Goal: Find specific page/section: Find specific page/section

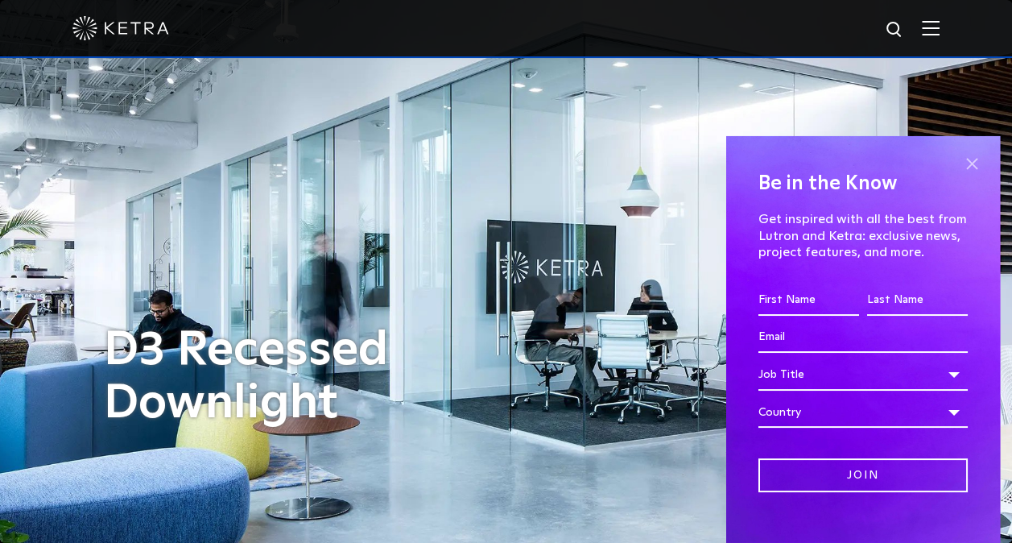
click at [960, 163] on span at bounding box center [972, 164] width 24 height 24
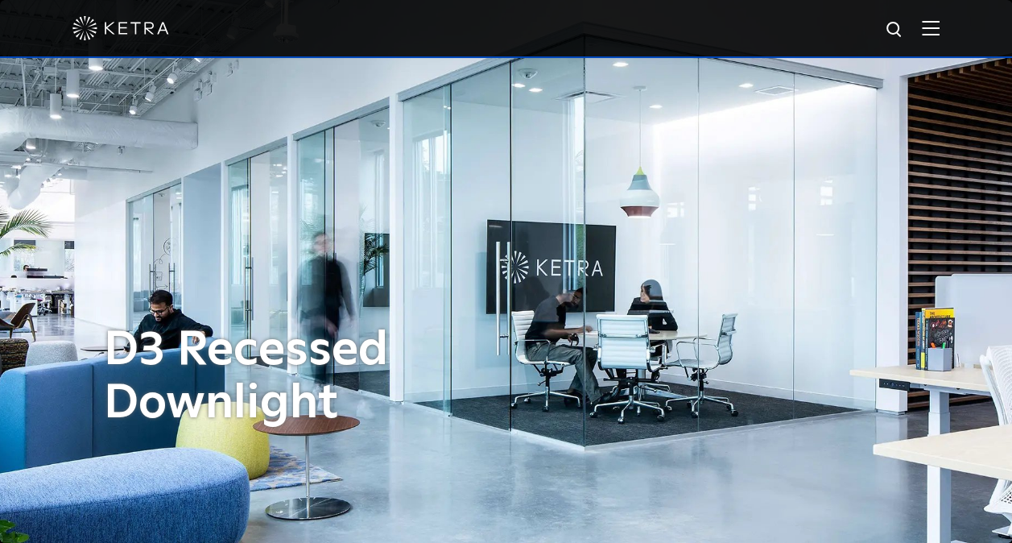
click at [940, 32] on img at bounding box center [931, 27] width 18 height 15
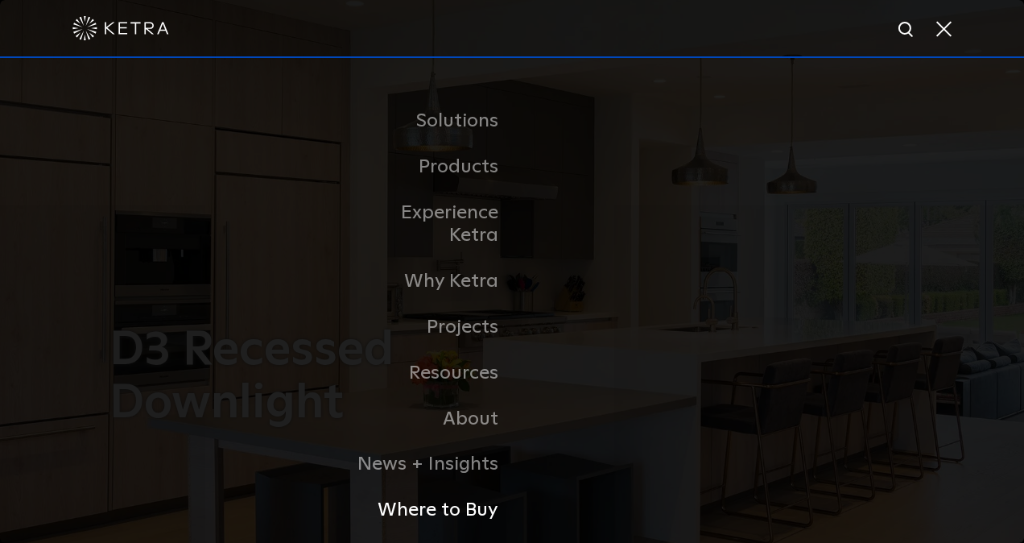
click at [472, 491] on link "Where to Buy" at bounding box center [429, 510] width 165 height 46
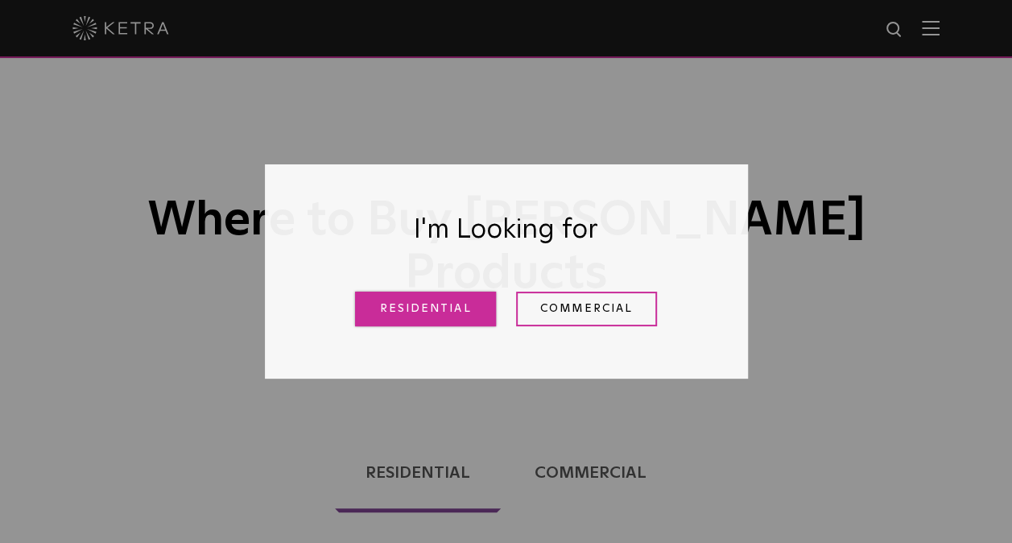
click at [400, 308] on link "Residential" at bounding box center [425, 309] width 141 height 35
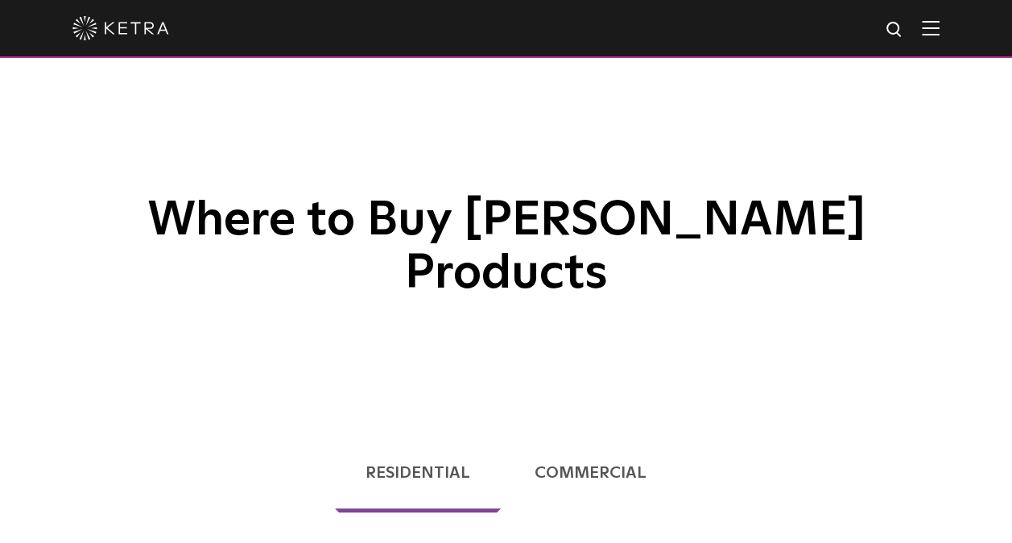
scroll to position [411, 0]
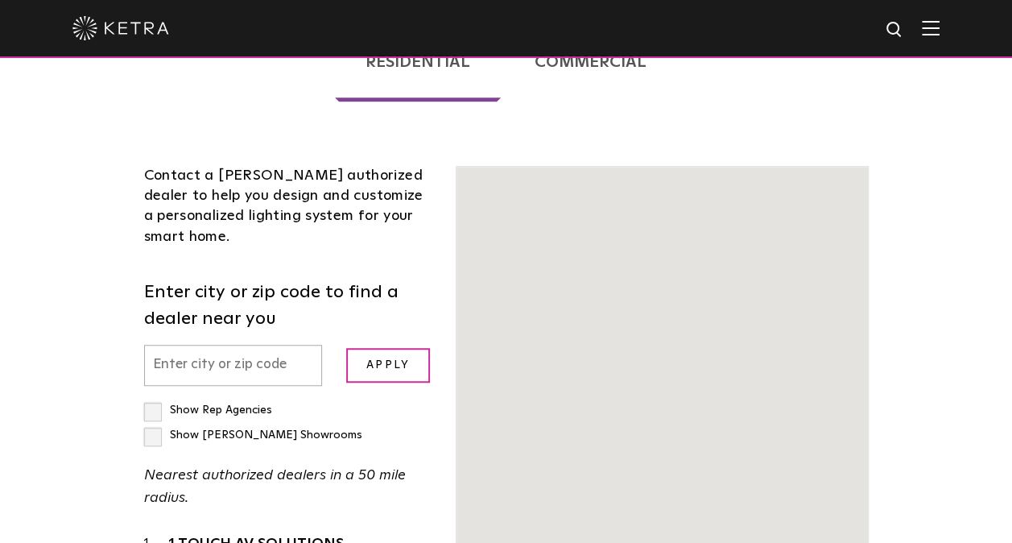
click at [217, 345] on input "text" at bounding box center [233, 365] width 179 height 41
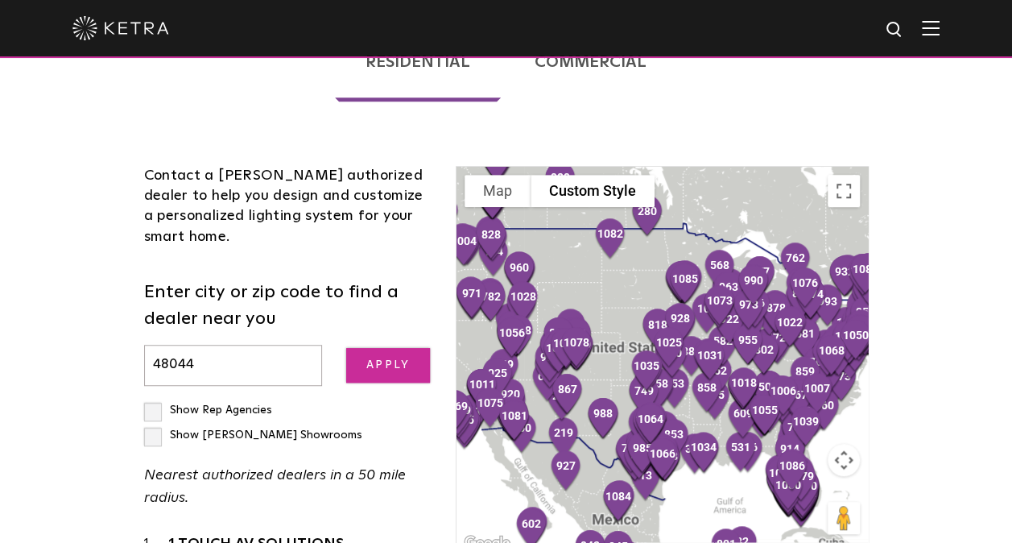
type input "48044"
click at [383, 348] on input "Apply" at bounding box center [388, 365] width 84 height 35
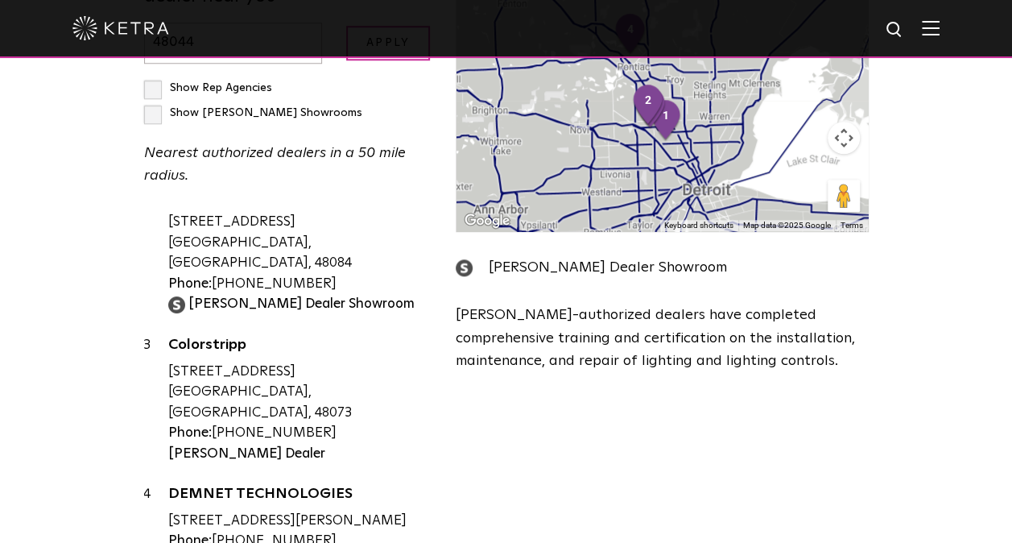
scroll to position [0, 0]
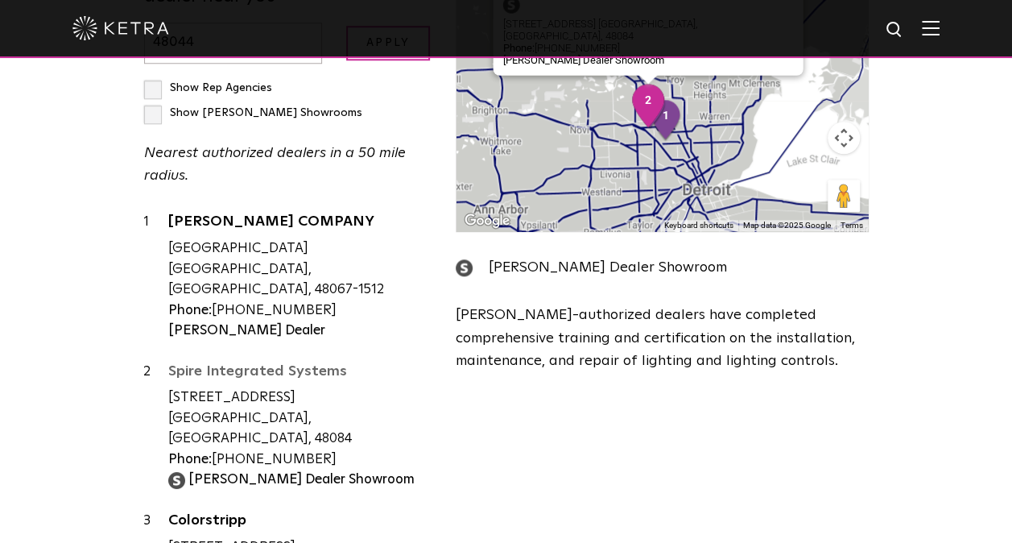
click at [289, 364] on link "Spire Integrated Systems" at bounding box center [300, 374] width 264 height 20
